Goal: Task Accomplishment & Management: Use online tool/utility

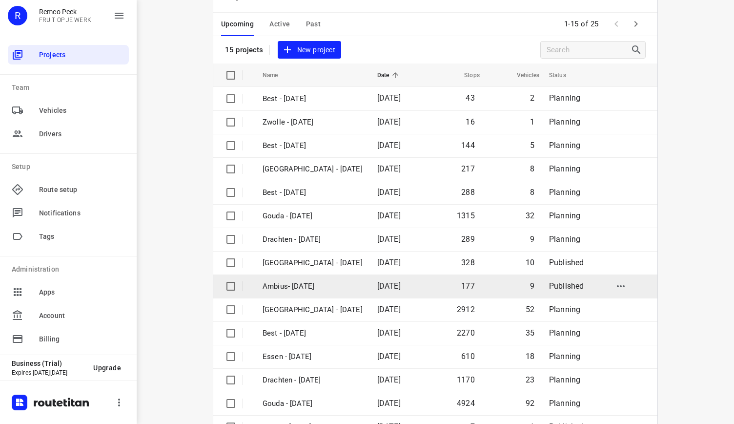
scroll to position [69, 0]
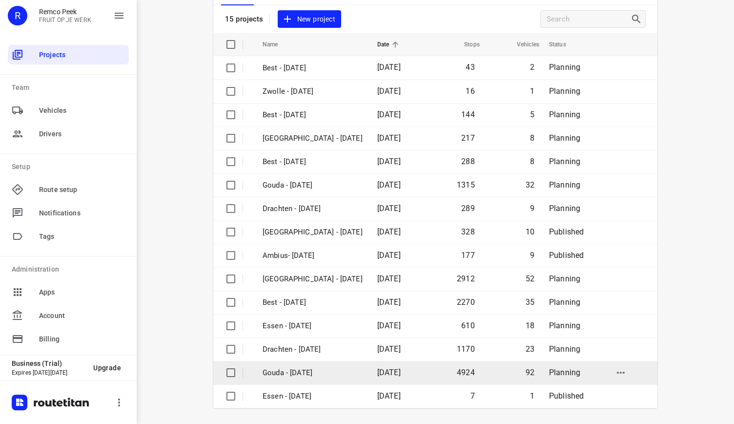
click at [315, 369] on p "Gouda - [DATE]" at bounding box center [313, 372] width 100 height 11
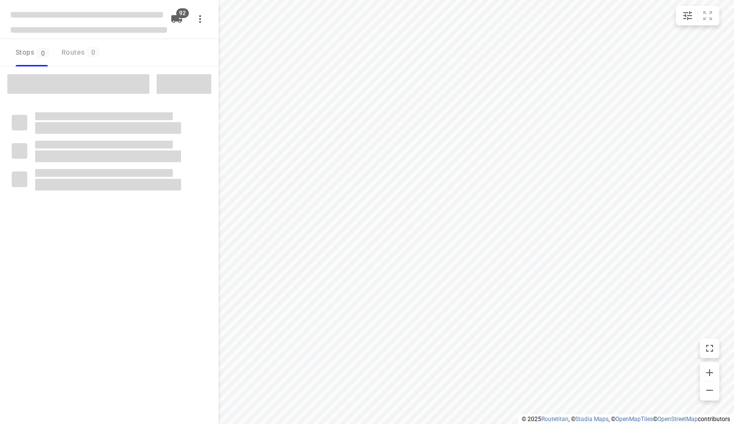
type input "distance"
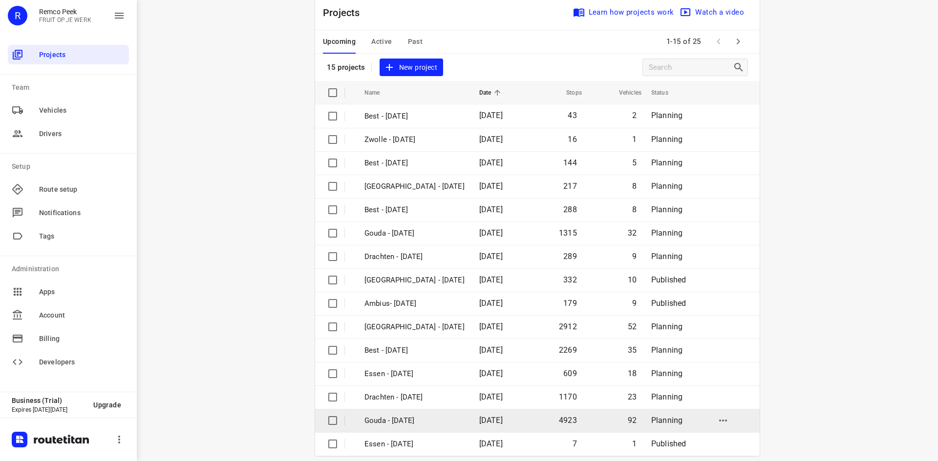
scroll to position [32, 0]
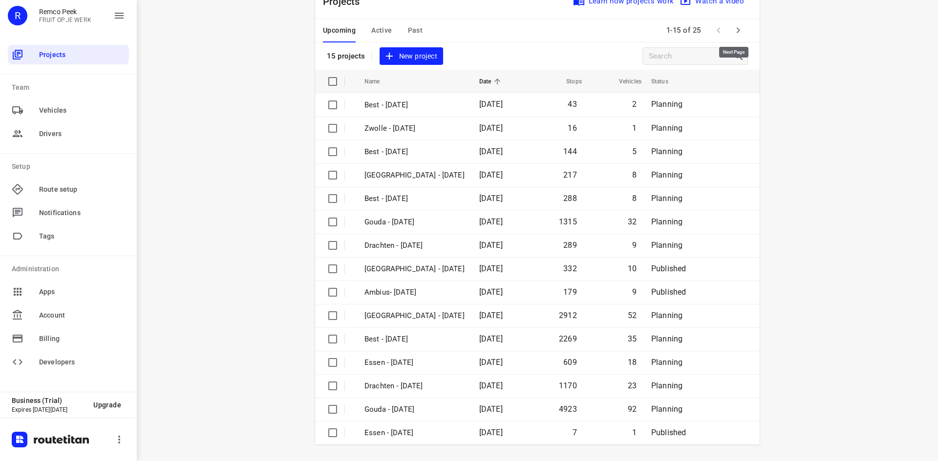
drag, startPoint x: 733, startPoint y: 35, endPoint x: 723, endPoint y: 118, distance: 83.1
click at [733, 35] on icon "button" at bounding box center [738, 30] width 12 height 12
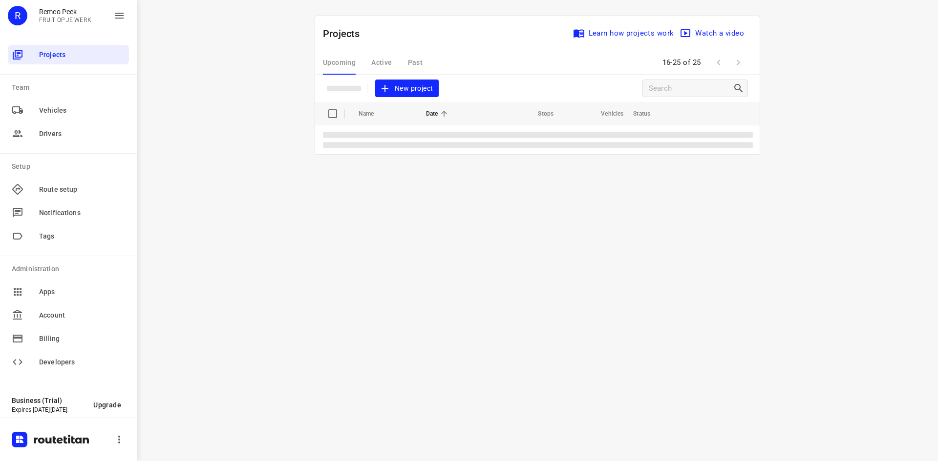
scroll to position [0, 0]
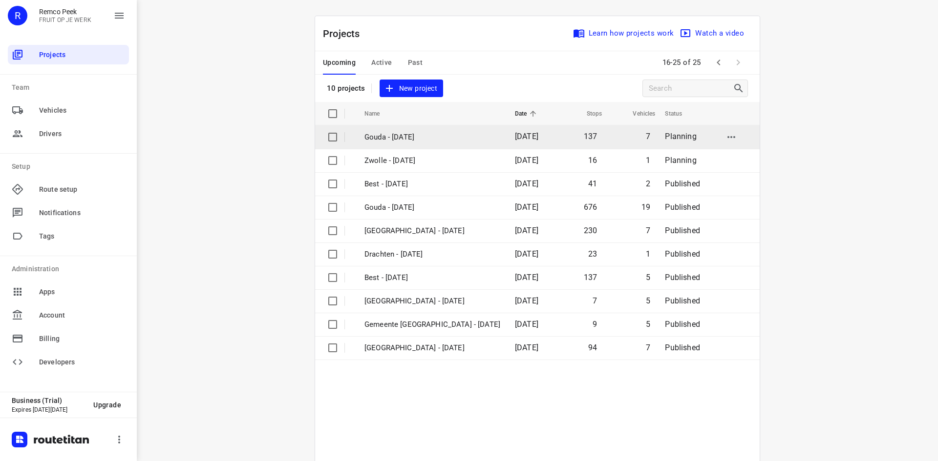
click at [444, 137] on p "Gouda - Friday" at bounding box center [432, 137] width 136 height 11
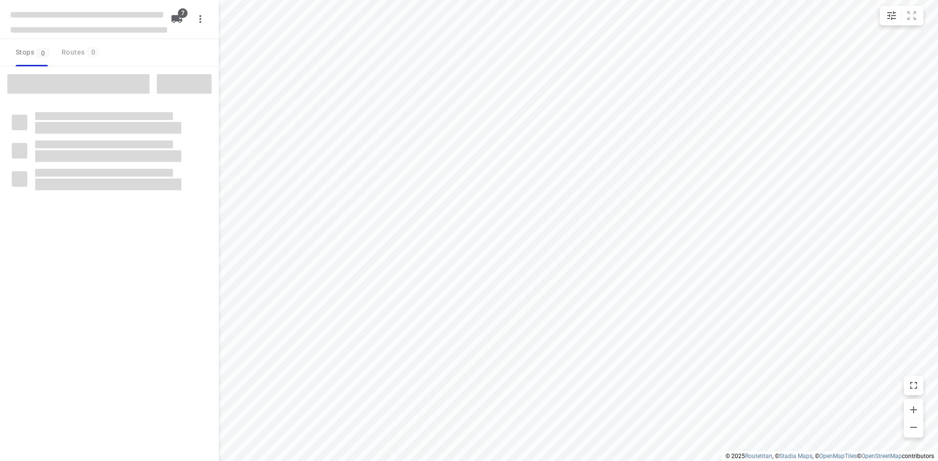
checkbox input "true"
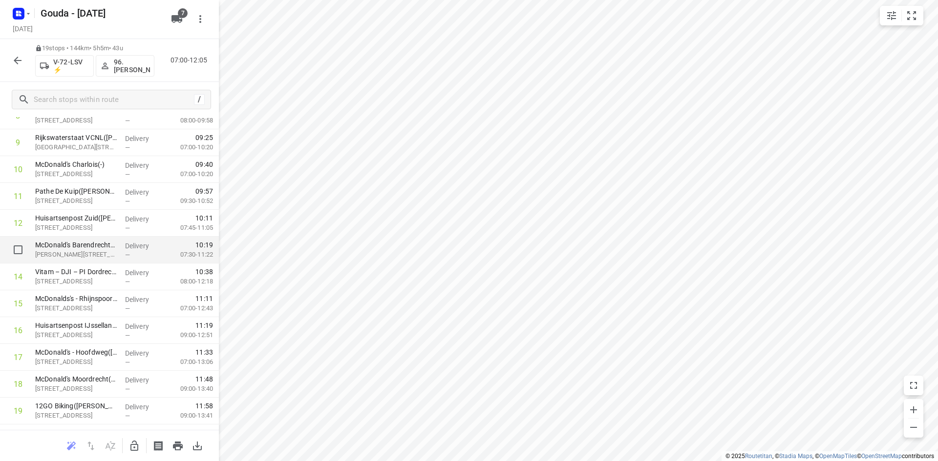
scroll to position [273, 0]
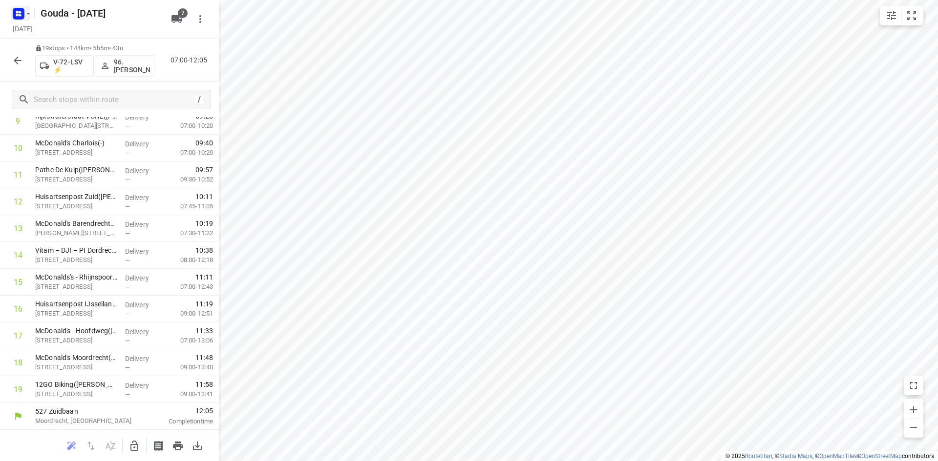
click at [22, 15] on rect "button" at bounding box center [19, 14] width 12 height 12
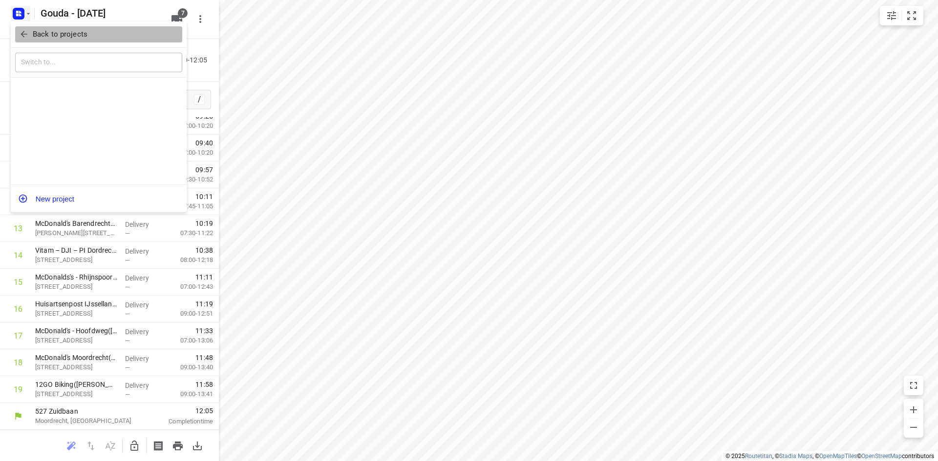
click at [55, 27] on button "Back to projects" at bounding box center [98, 34] width 167 height 16
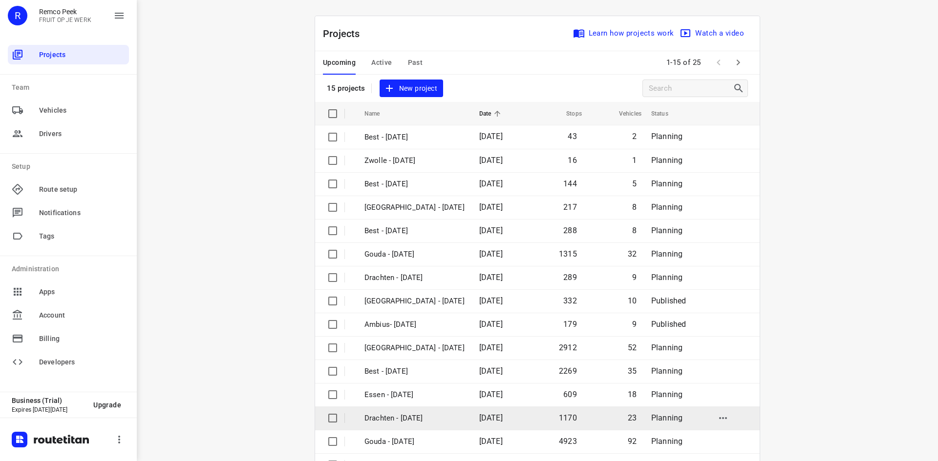
scroll to position [32, 0]
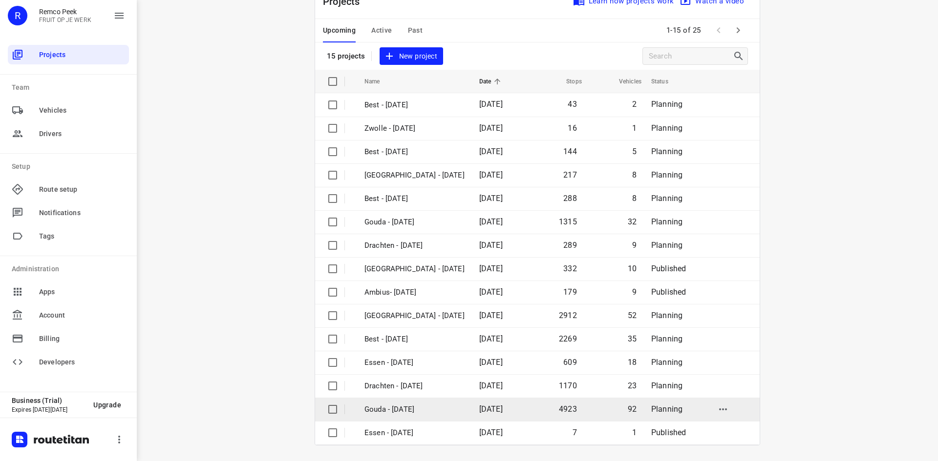
click at [410, 404] on p "Gouda - [DATE]" at bounding box center [414, 409] width 100 height 11
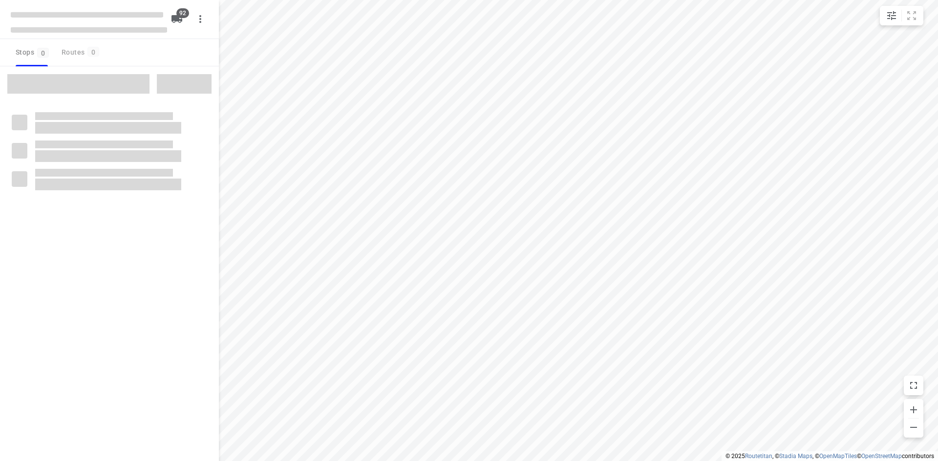
type input "distance"
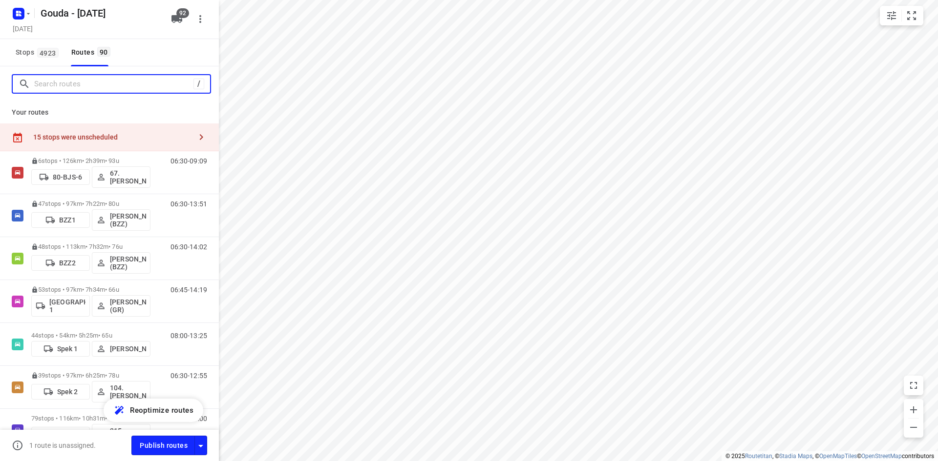
click at [129, 89] on input "Search routes" at bounding box center [113, 84] width 159 height 15
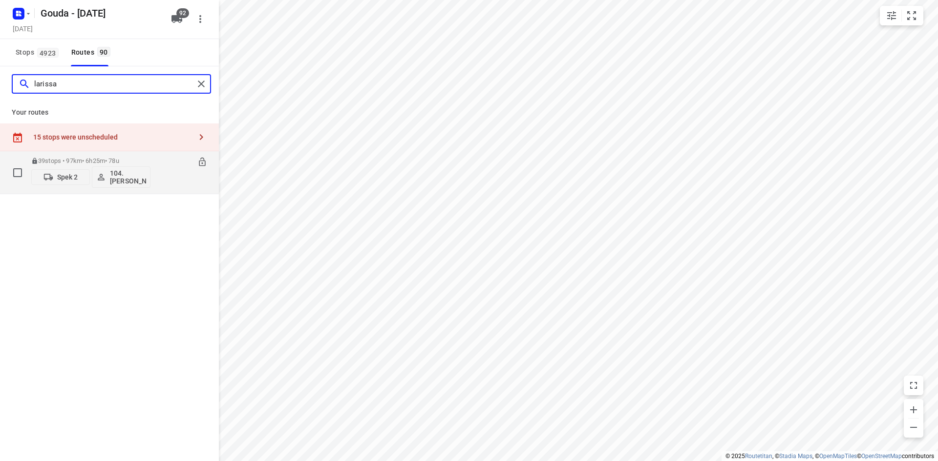
type input "larissa"
click at [109, 162] on p "39 stops • 97km • 6h25m • 78u" at bounding box center [90, 160] width 119 height 7
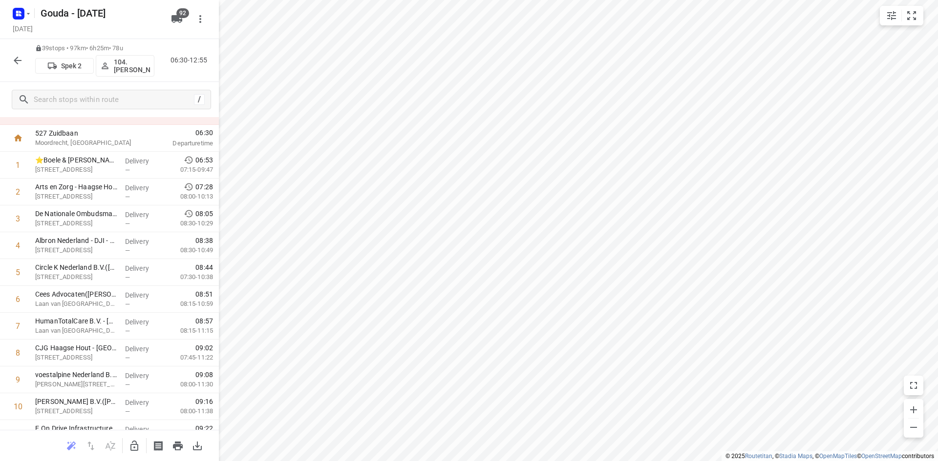
scroll to position [36, 0]
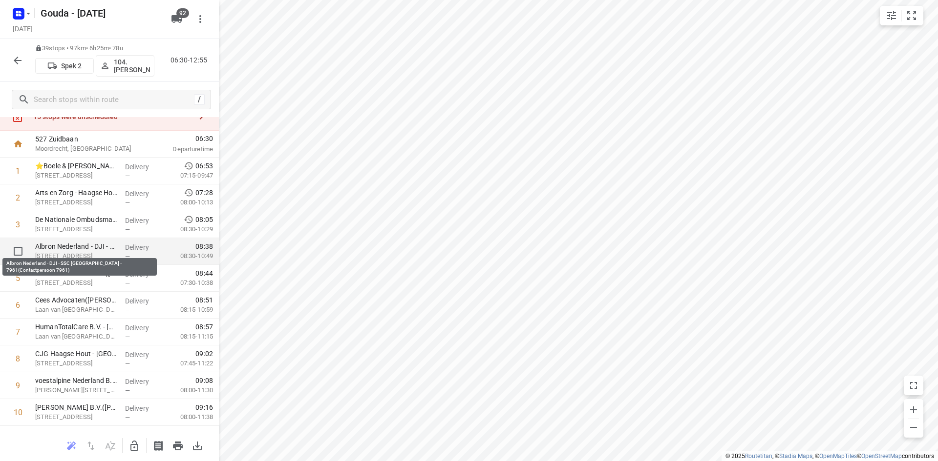
click at [81, 246] on p "Albron Nederland - DJI - SSC Den Haag - 7961(Contactpersoon 7961)" at bounding box center [76, 247] width 82 height 10
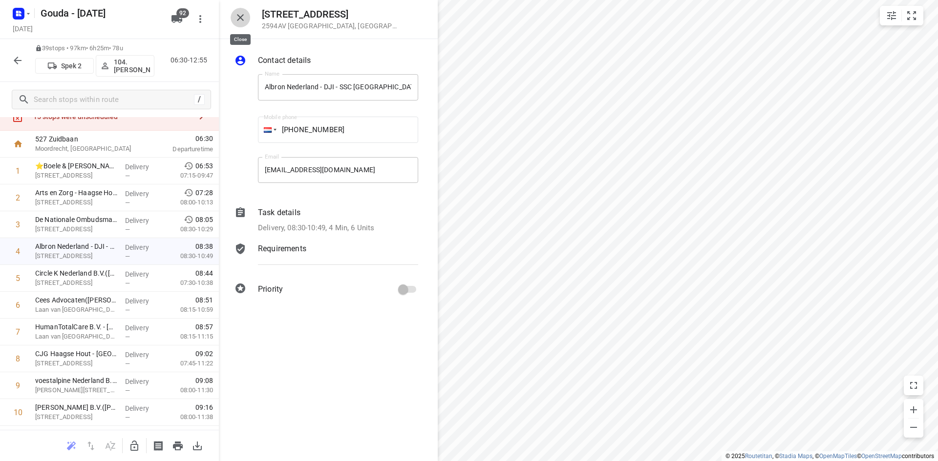
click at [246, 16] on icon "button" at bounding box center [240, 18] width 12 height 12
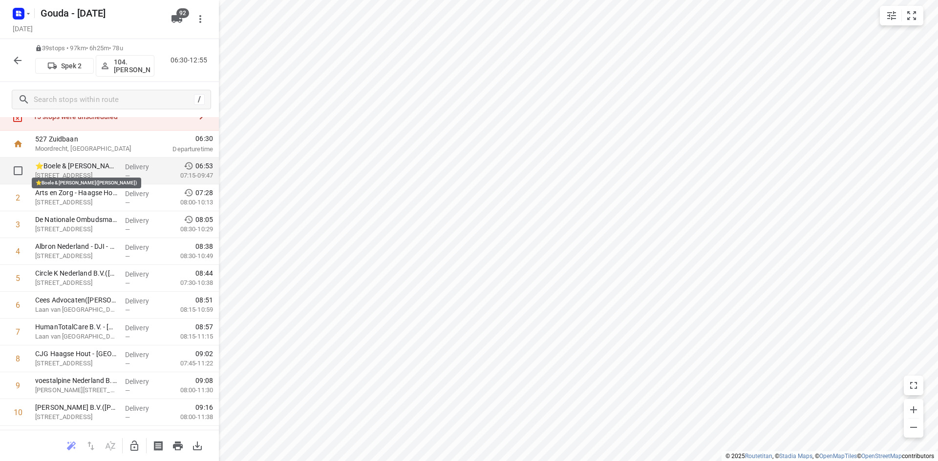
click at [81, 161] on p "⭐Boele & van Eesteren(Beate Kok)" at bounding box center [76, 166] width 82 height 10
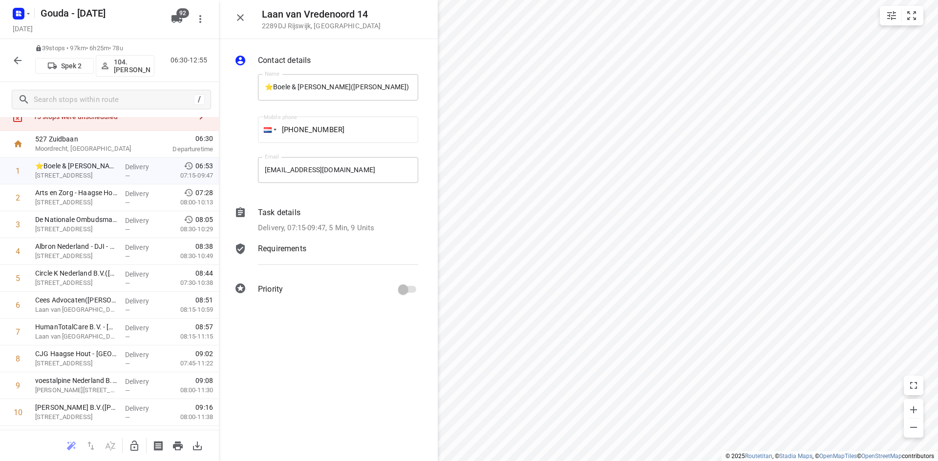
click at [311, 221] on div "Task details Delivery, 07:15-09:47, 5 Min, 9 Units" at bounding box center [338, 220] width 164 height 31
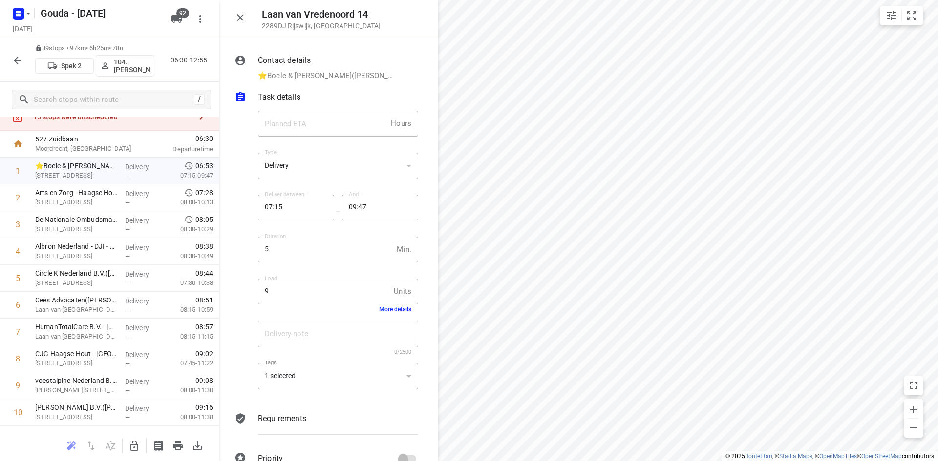
click at [388, 307] on button "More details" at bounding box center [395, 309] width 32 height 7
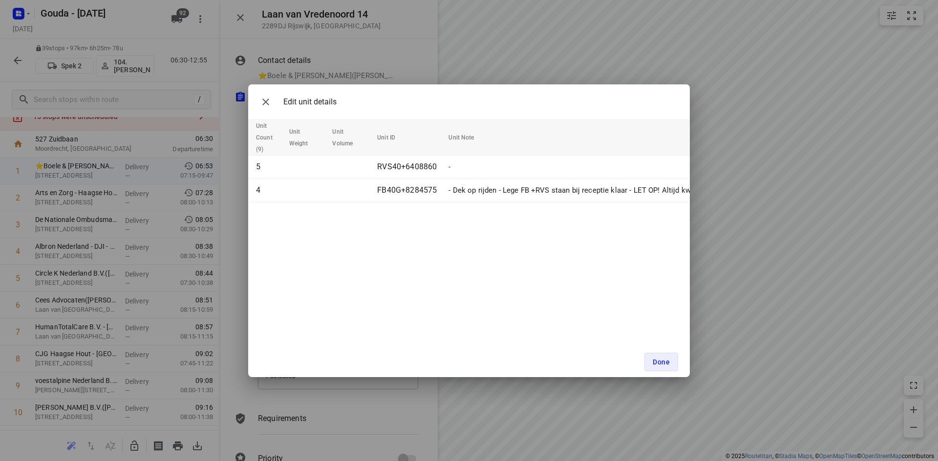
drag, startPoint x: 430, startPoint y: 208, endPoint x: 486, endPoint y: 205, distance: 55.7
click at [486, 205] on div "Edit unit details Unit Count (9) Unit Weight Unit Volume Unit ID Unit Note 5 RV…" at bounding box center [468, 230] width 441 height 293
click at [268, 108] on button "button" at bounding box center [266, 102] width 20 height 20
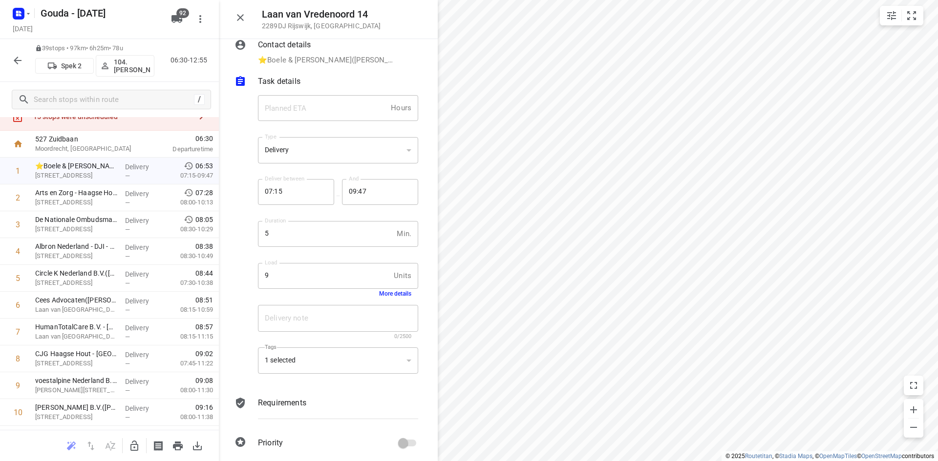
scroll to position [22, 0]
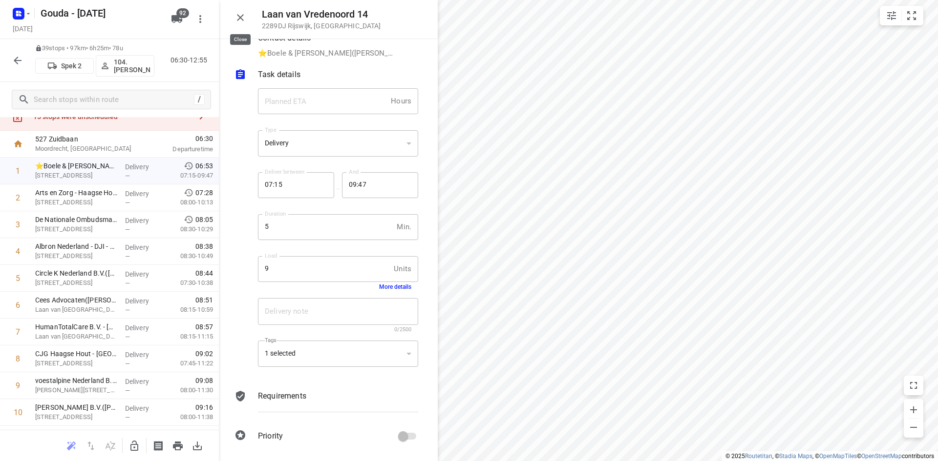
click at [238, 20] on icon "button" at bounding box center [240, 17] width 7 height 7
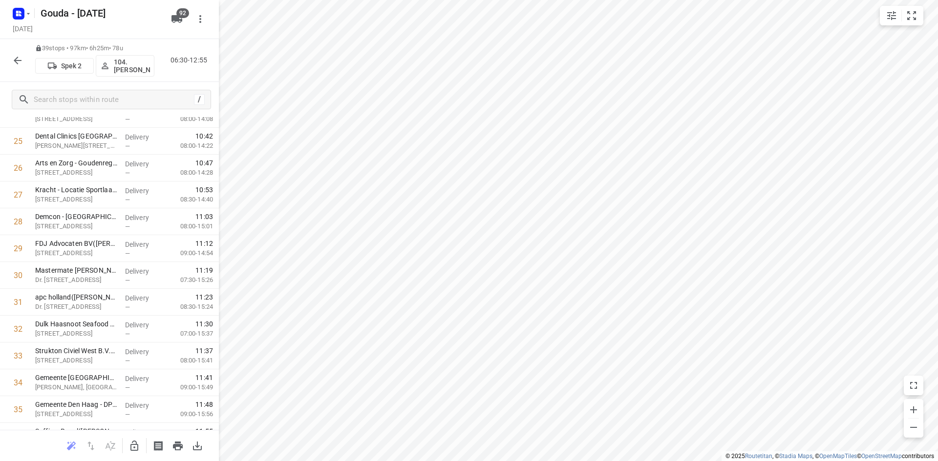
scroll to position [838, 0]
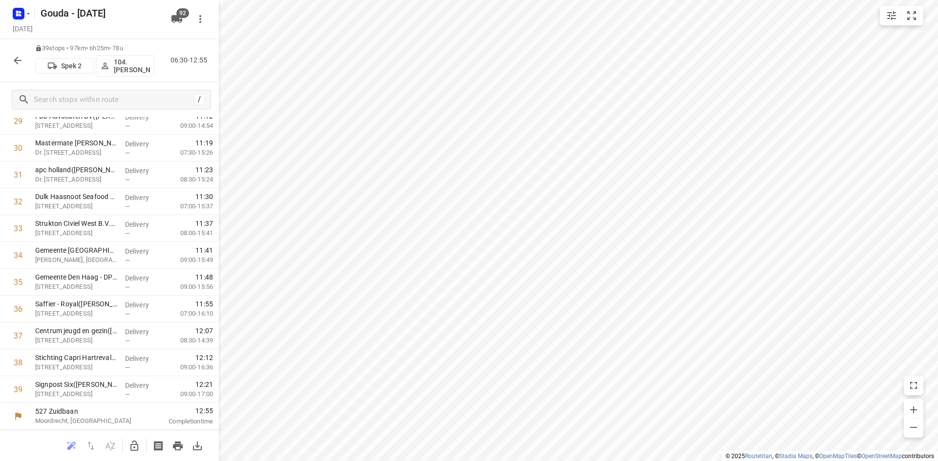
click at [21, 57] on icon "button" at bounding box center [18, 61] width 12 height 12
